Goal: Complete application form

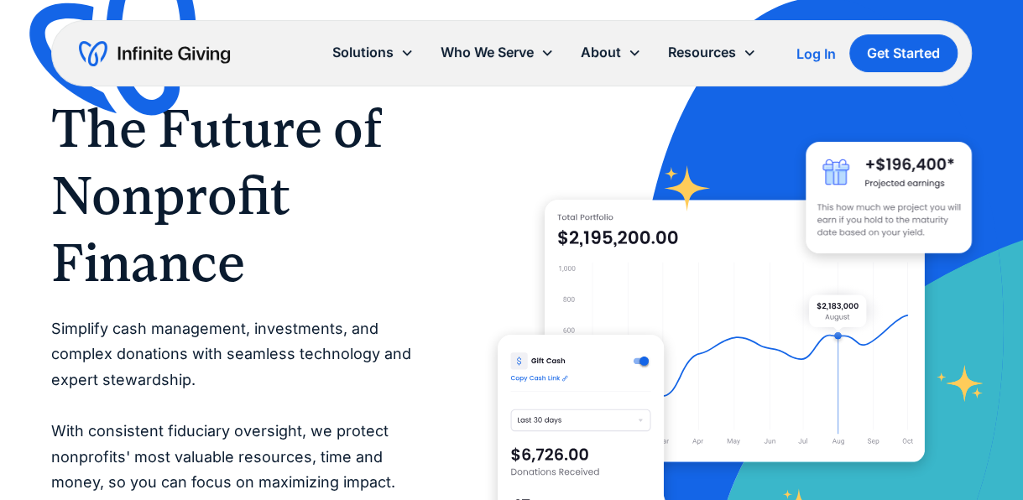
click at [401, 57] on icon at bounding box center [406, 52] width 13 height 13
click at [389, 54] on div "Solutions" at bounding box center [362, 52] width 61 height 23
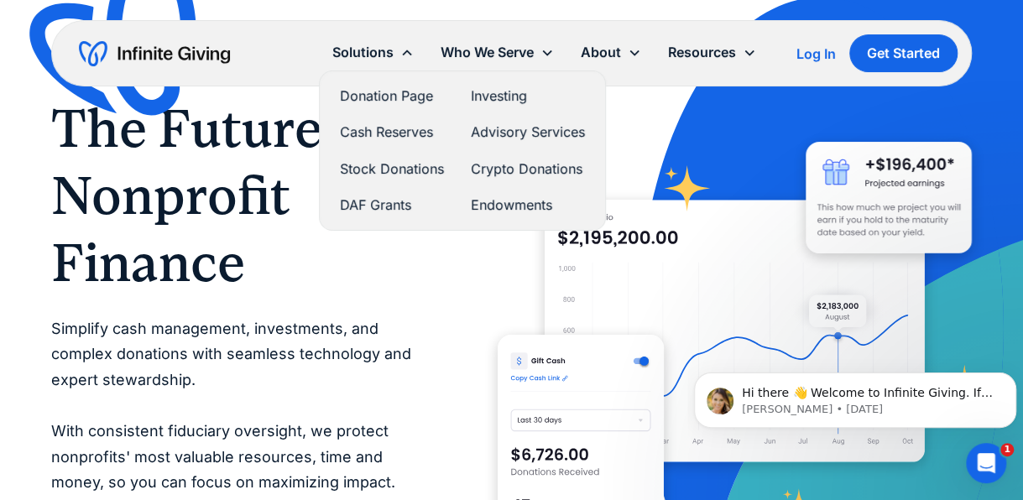
click at [536, 49] on div "Who We Serve" at bounding box center [497, 52] width 140 height 36
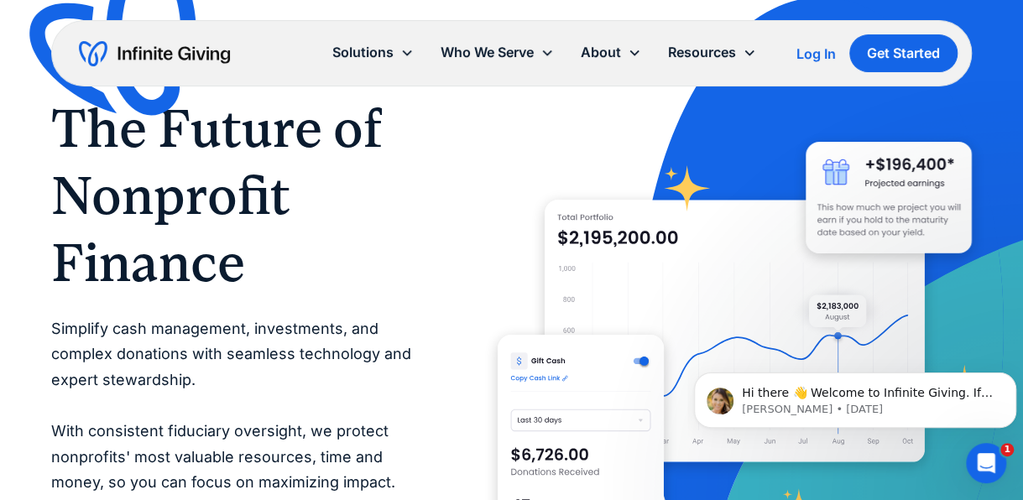
click at [546, 59] on div "Who We Serve" at bounding box center [497, 52] width 140 height 36
click at [541, 49] on icon at bounding box center [547, 52] width 13 height 13
click at [542, 59] on div "Who We Serve" at bounding box center [497, 52] width 140 height 36
click at [541, 57] on icon at bounding box center [547, 52] width 13 height 13
click at [539, 52] on div "Who We Serve" at bounding box center [497, 52] width 140 height 36
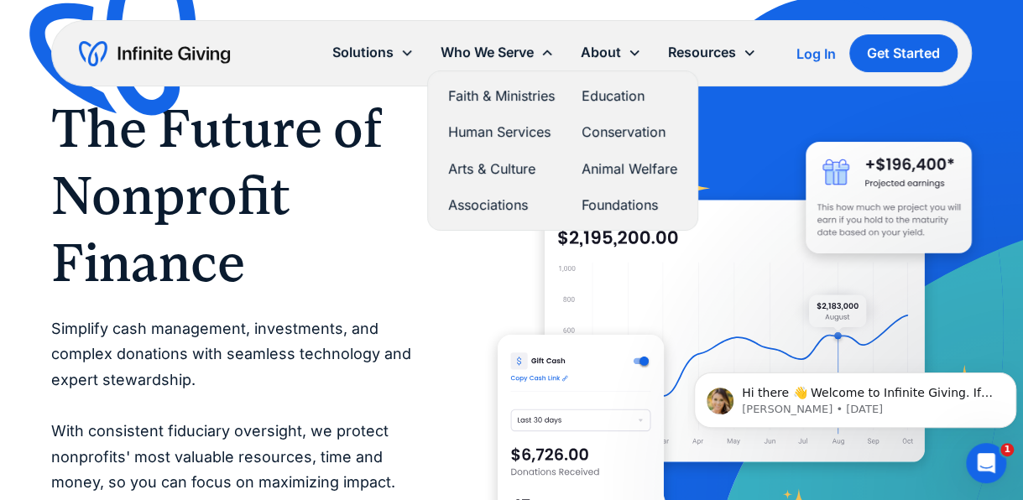
click at [505, 138] on link "Human Services" at bounding box center [501, 132] width 107 height 23
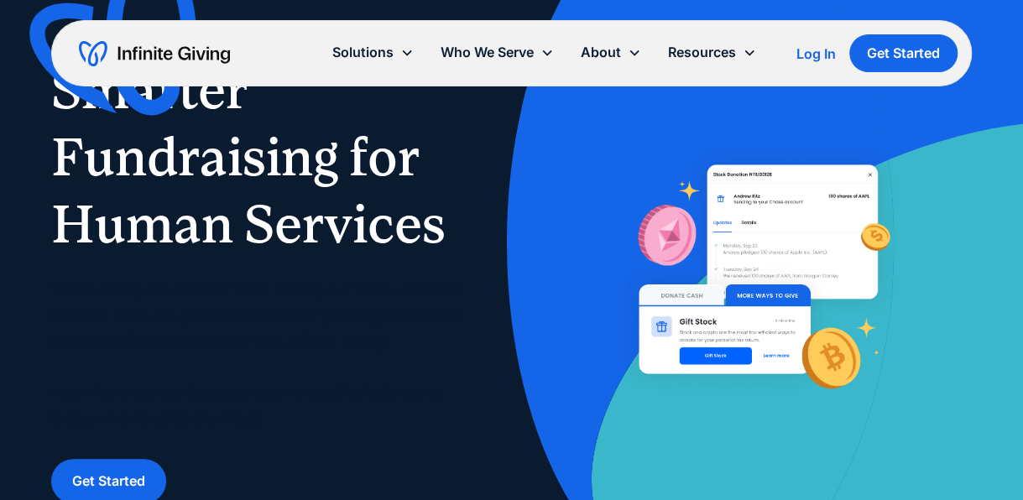
scroll to position [164, 0]
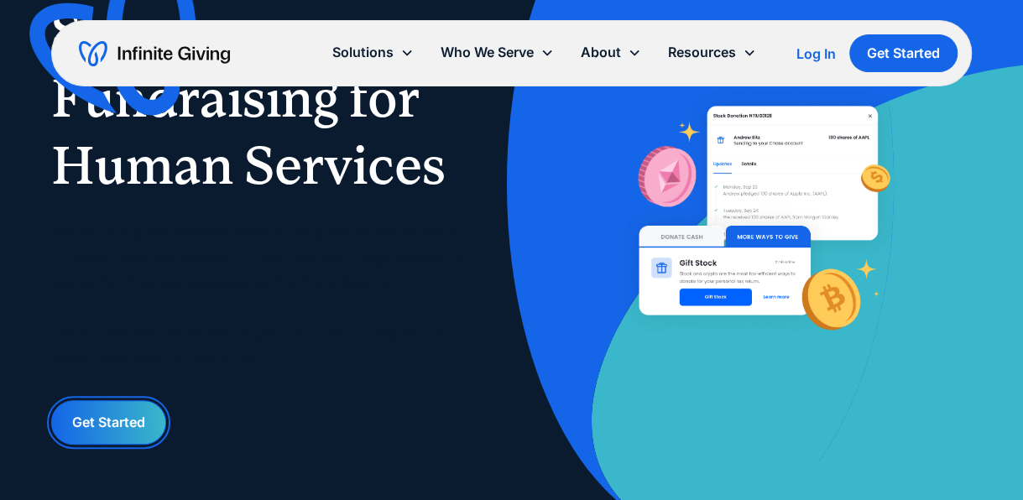
click at [95, 430] on link "Get Started" at bounding box center [108, 422] width 115 height 44
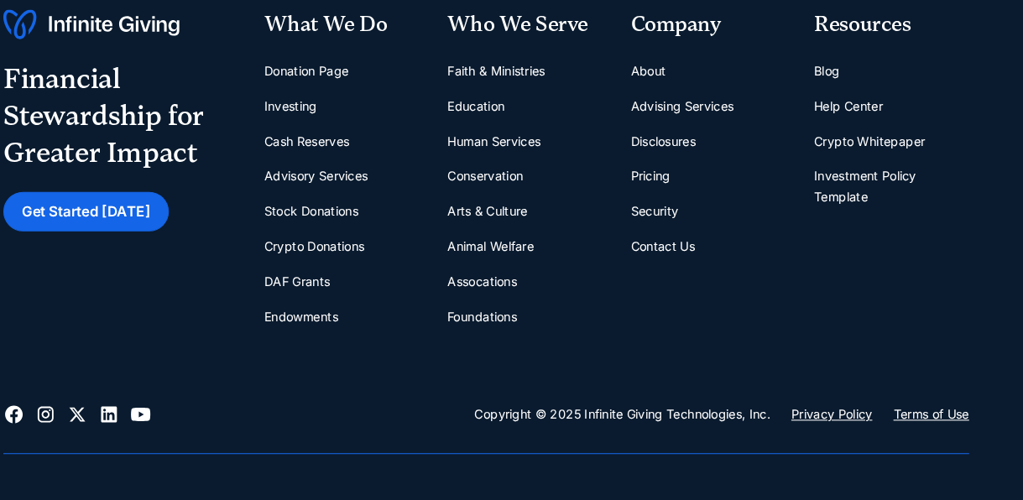
scroll to position [633, 0]
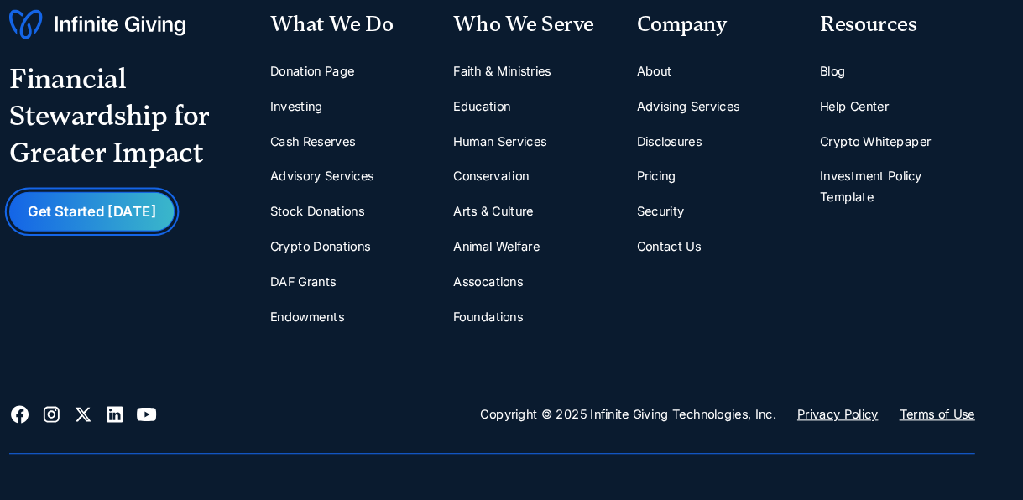
click at [135, 205] on link "Get Started [DATE]" at bounding box center [130, 202] width 158 height 38
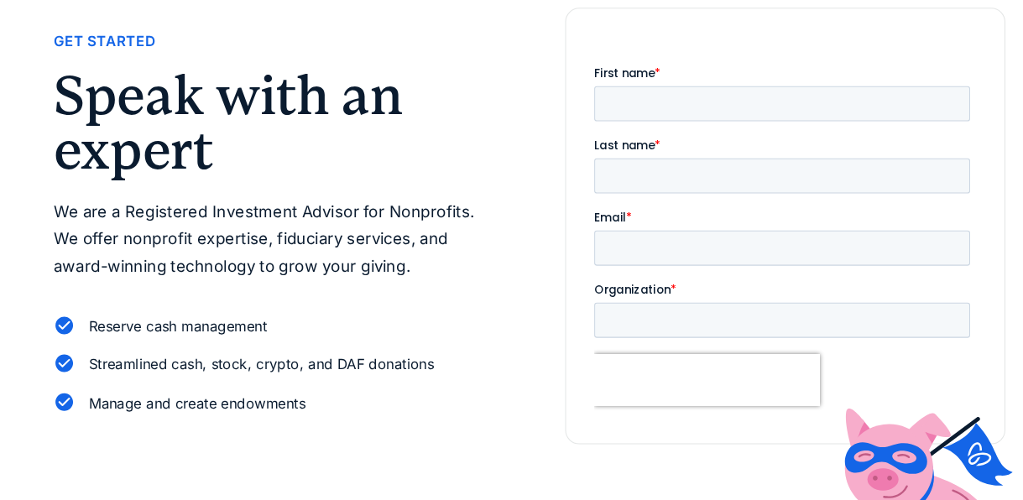
scroll to position [1, 0]
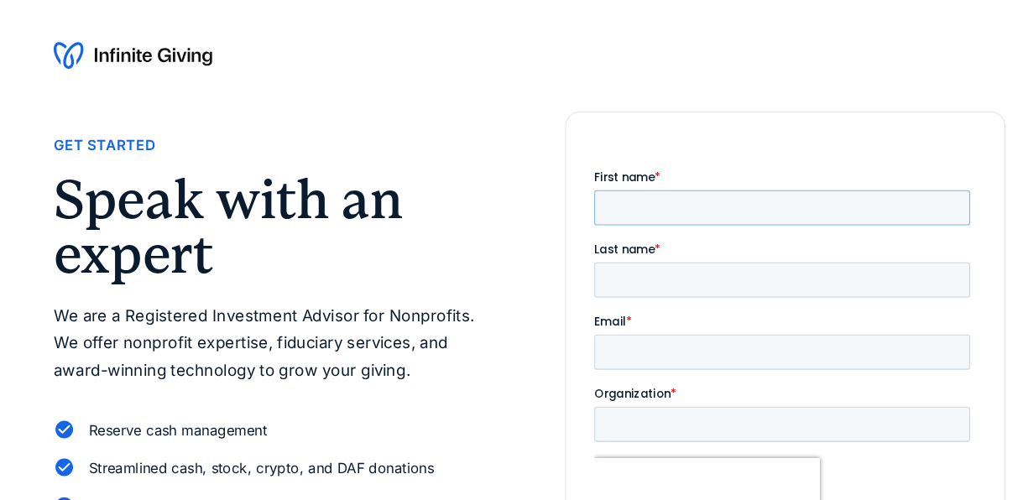
click at [712, 211] on input "First name *" at bounding box center [772, 206] width 358 height 34
type input "**********"
click at [847, 258] on input "Last name *" at bounding box center [772, 275] width 358 height 34
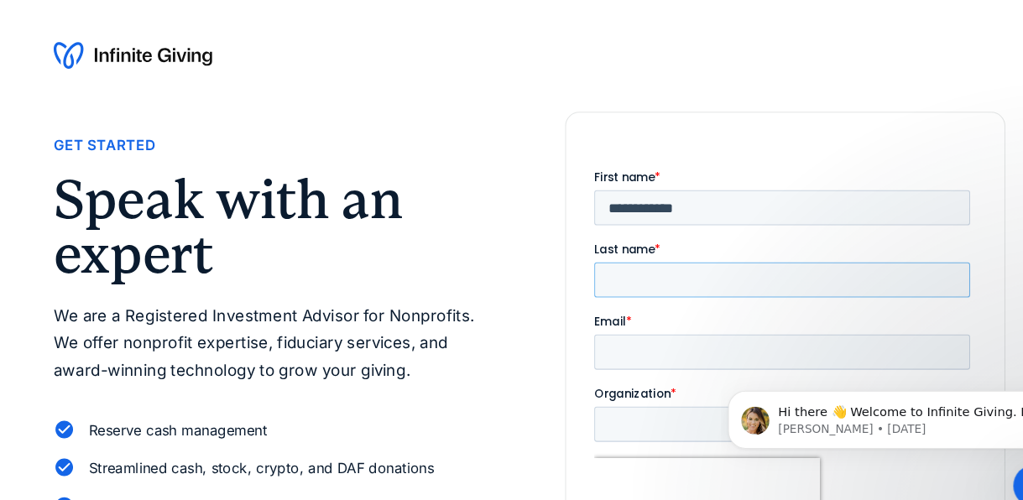
scroll to position [0, 0]
type input "**********"
click at [733, 327] on input "Email *" at bounding box center [772, 344] width 358 height 34
type input "**********"
click at [748, 356] on html "Hi there 👋 Welcome to Infinite Giving. If you have any questions, just reply to…" at bounding box center [889, 412] width 336 height 118
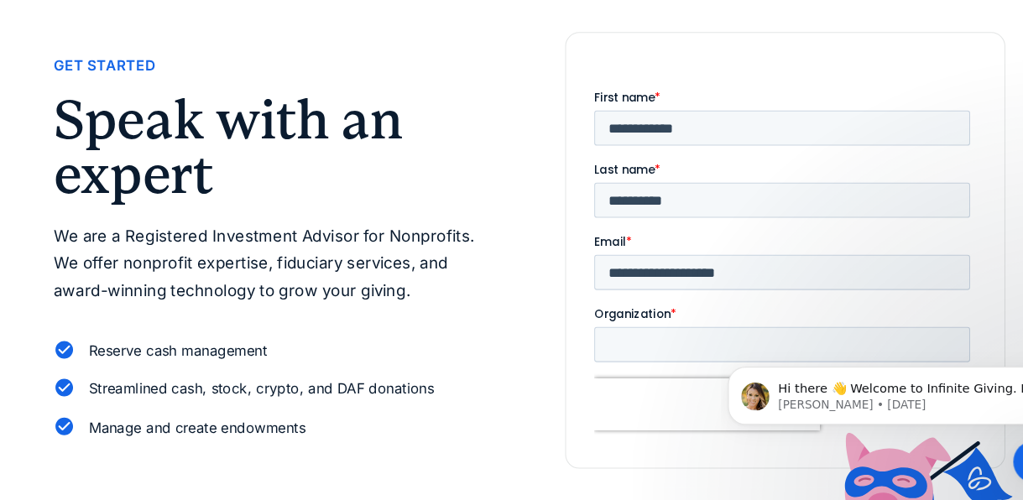
scroll to position [55, 0]
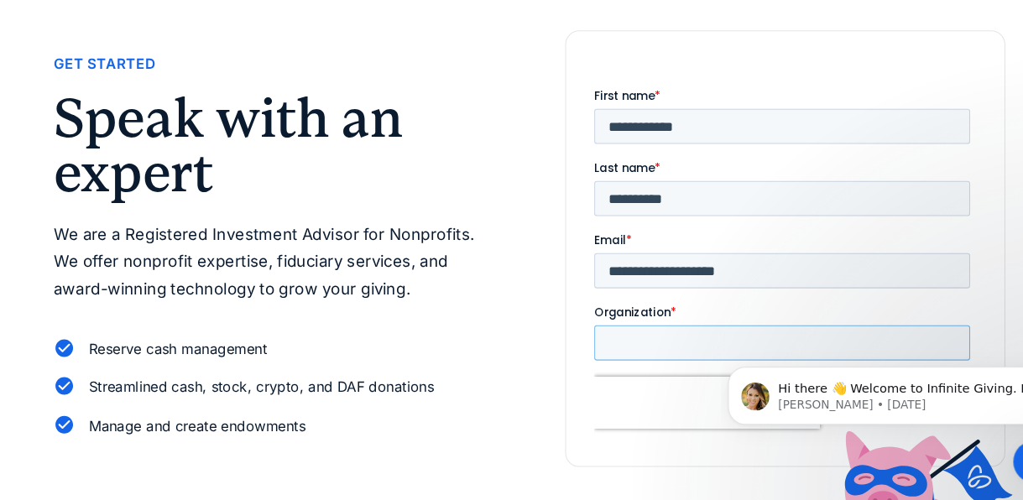
click at [793, 314] on input "Organization *" at bounding box center [772, 331] width 358 height 34
type input "**********"
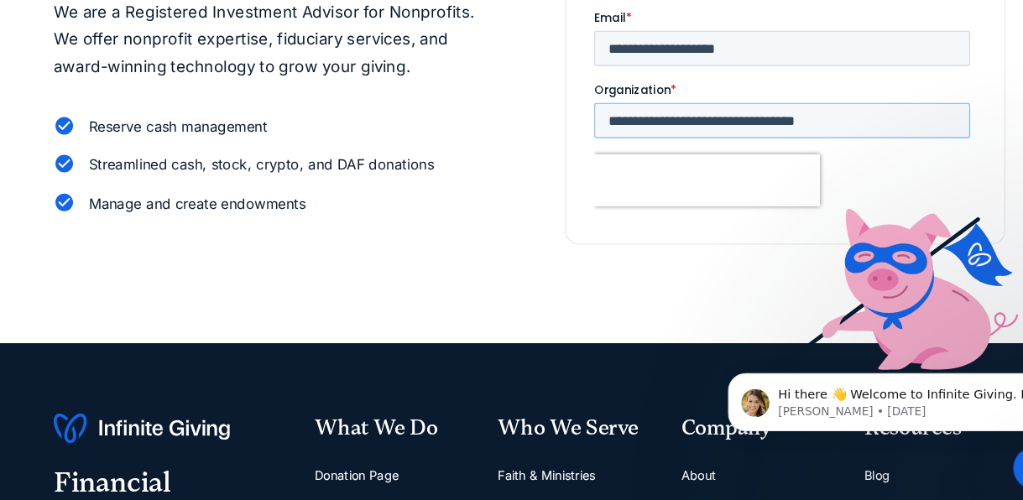
scroll to position [275, 0]
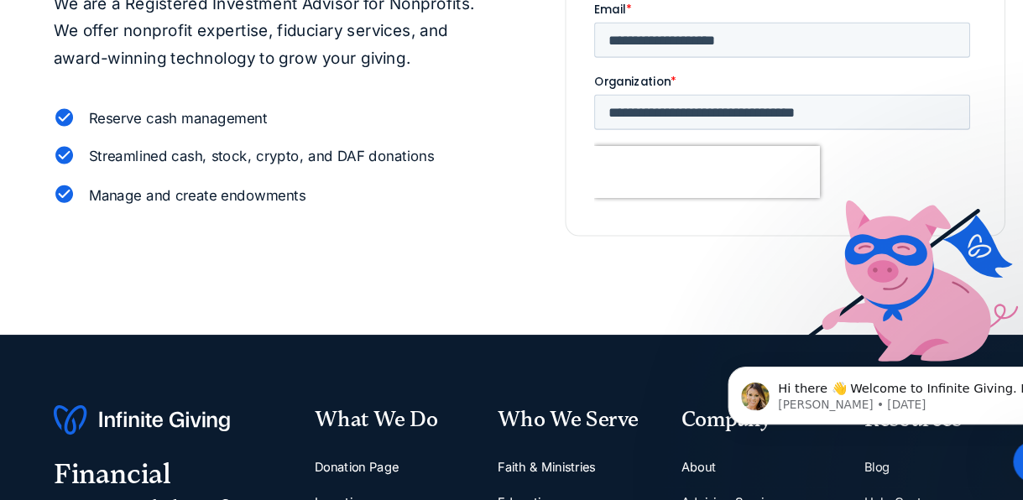
click at [800, 212] on input "**********" at bounding box center [776, 229] width 133 height 34
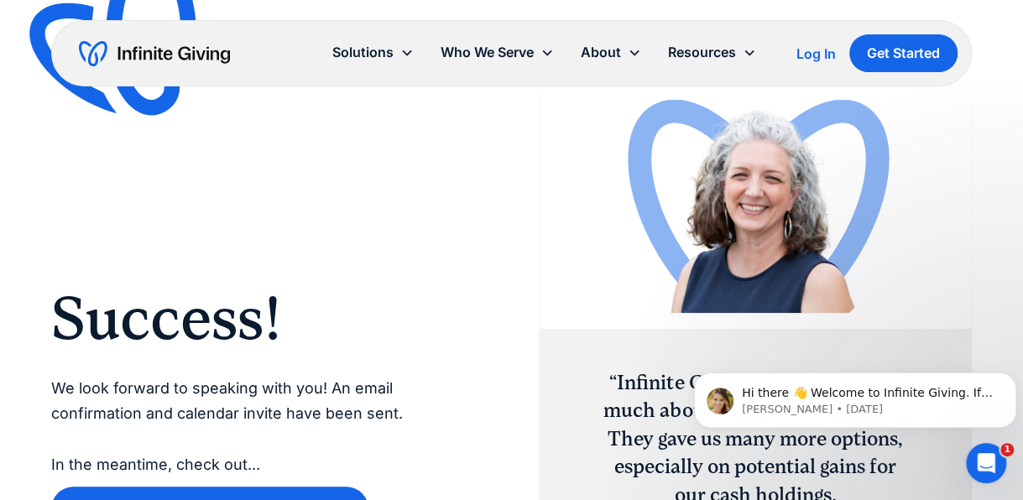
scroll to position [72, 0]
